Goal: Download file/media

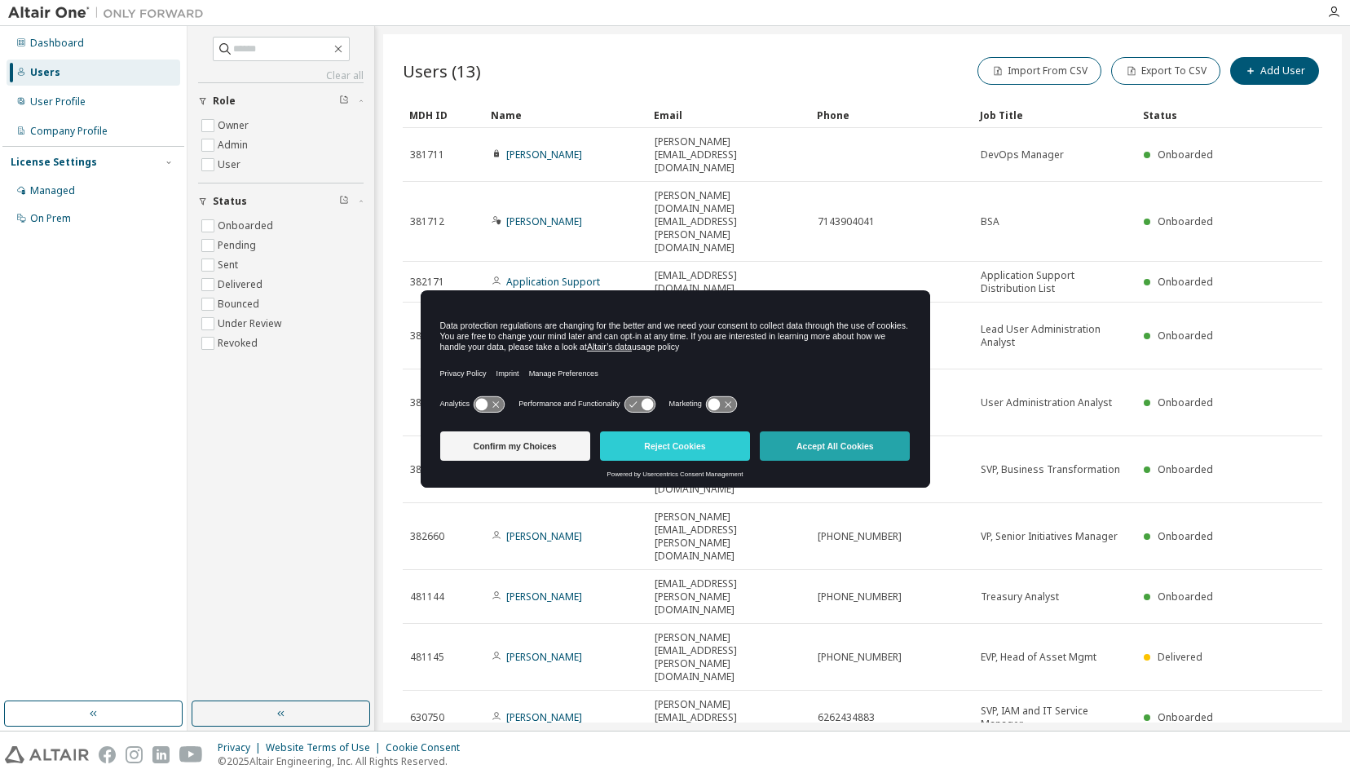
click at [820, 450] on button "Accept All Cookies" at bounding box center [835, 445] width 150 height 29
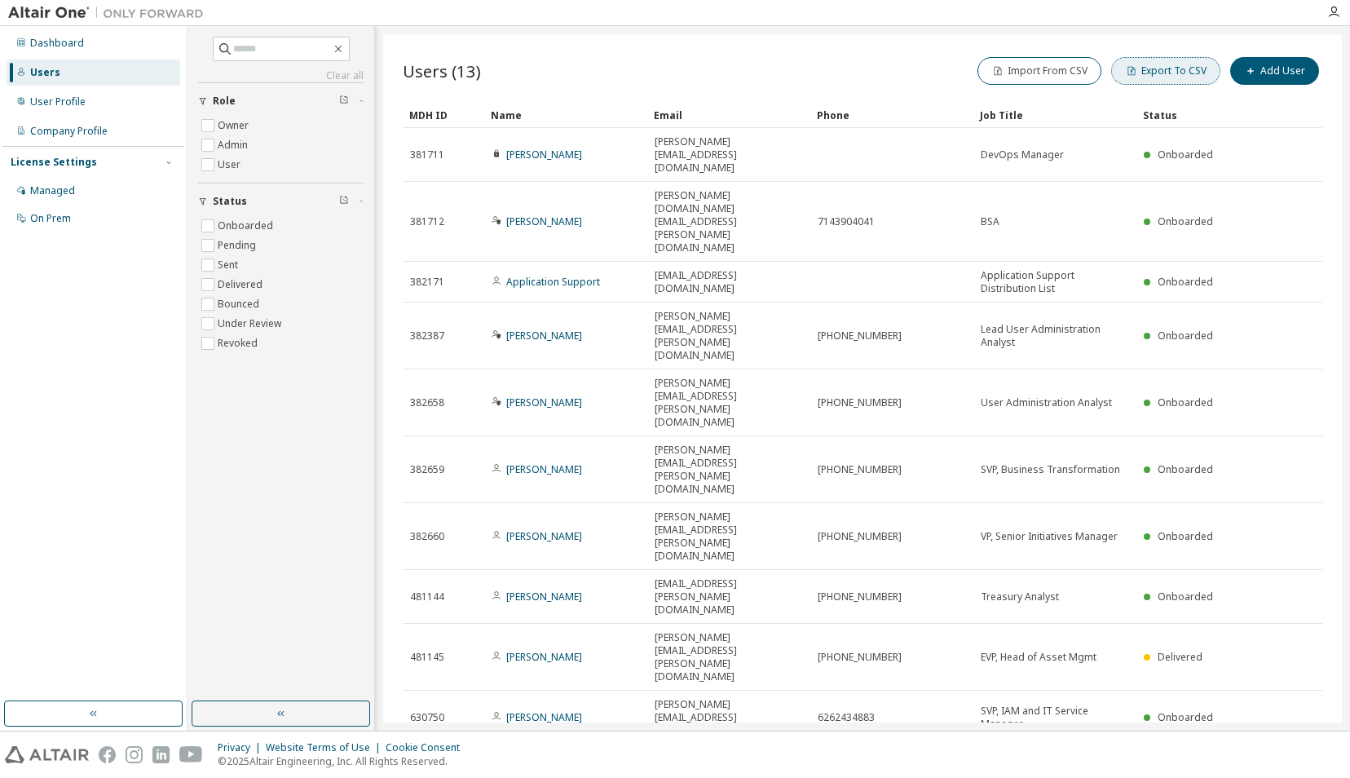
click at [1164, 73] on button "Export To CSV" at bounding box center [1166, 71] width 109 height 28
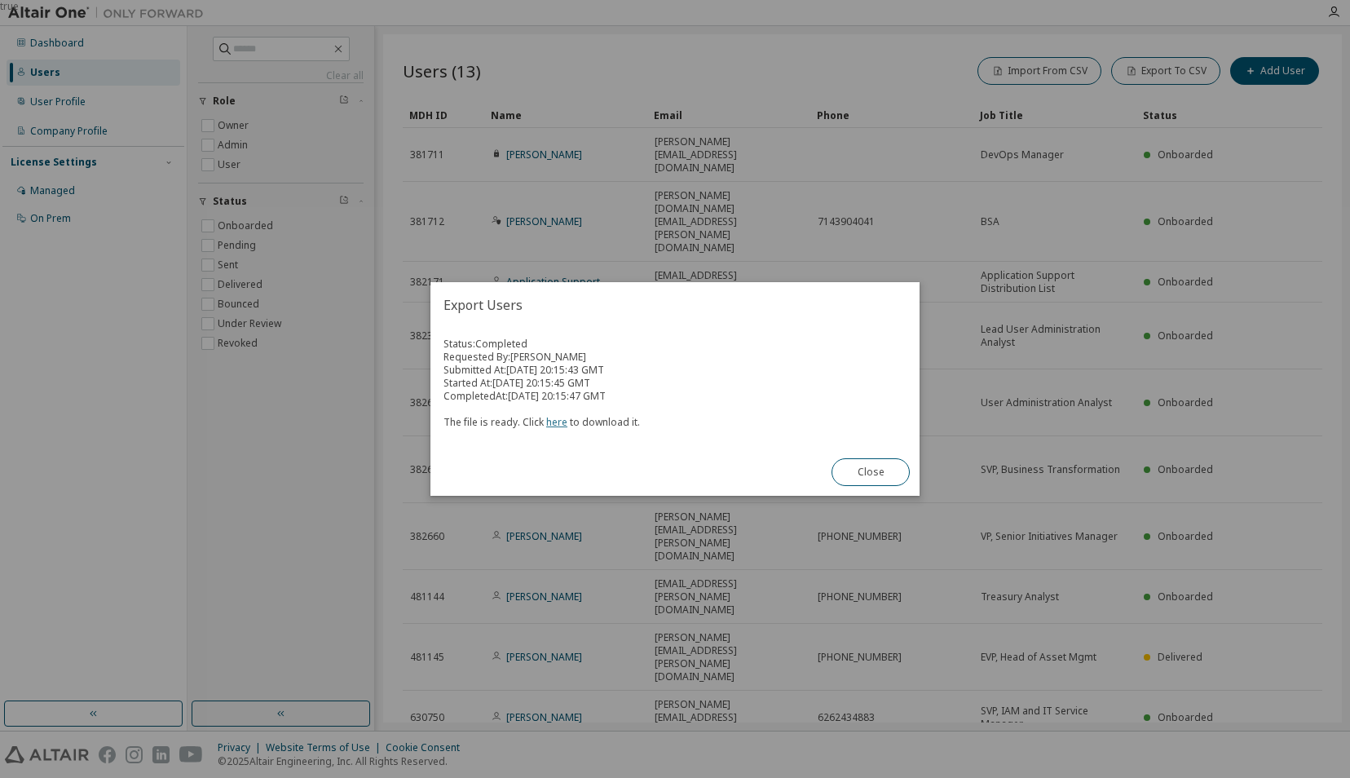
click at [553, 421] on link "here" at bounding box center [556, 422] width 21 height 14
click at [551, 422] on link "here" at bounding box center [556, 422] width 21 height 14
click at [1086, 660] on div "true" at bounding box center [675, 389] width 1350 height 778
